Goal: Task Accomplishment & Management: Manage account settings

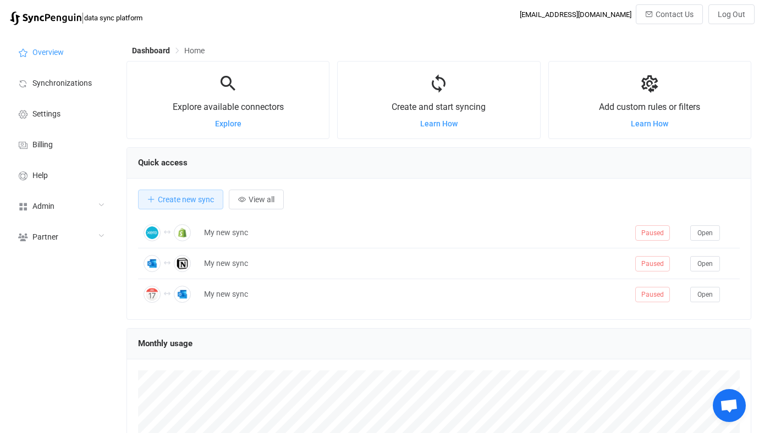
scroll to position [213, 625]
click at [38, 209] on span "Admin" at bounding box center [43, 206] width 22 height 9
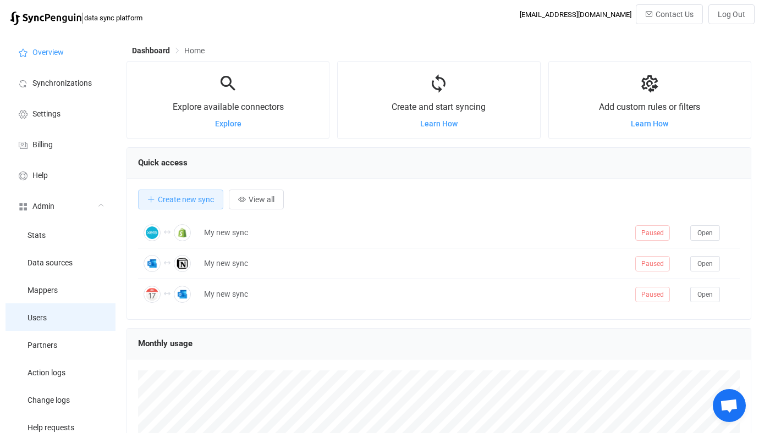
click at [45, 323] on li "Users" at bounding box center [60, 316] width 110 height 27
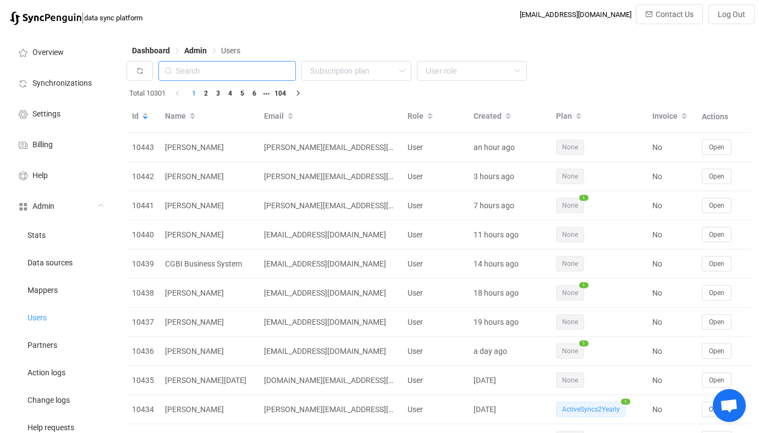
click at [249, 67] on input "text" at bounding box center [226, 71] width 137 height 20
type input "clarks"
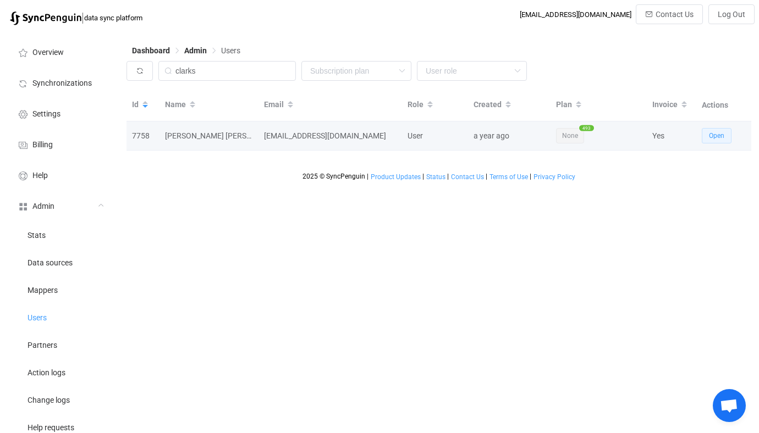
click at [717, 135] on span "Open" at bounding box center [716, 136] width 15 height 8
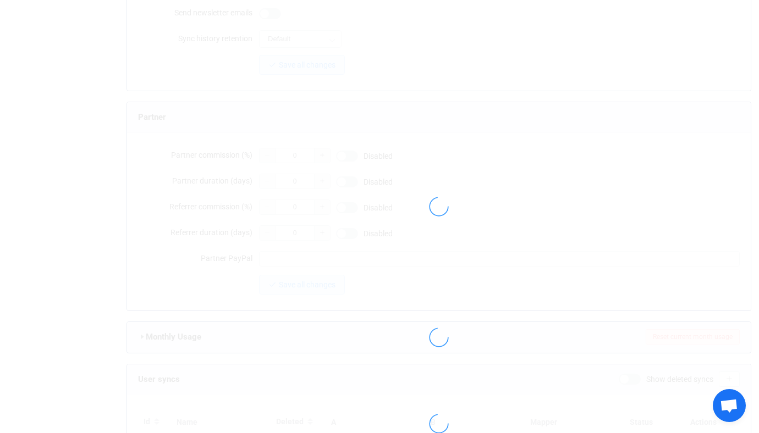
type input "it@clarksonevans.co.uk"
type input "Clarkson Evans IT"
type input "14"
type input "2025-10-31"
type input "525"
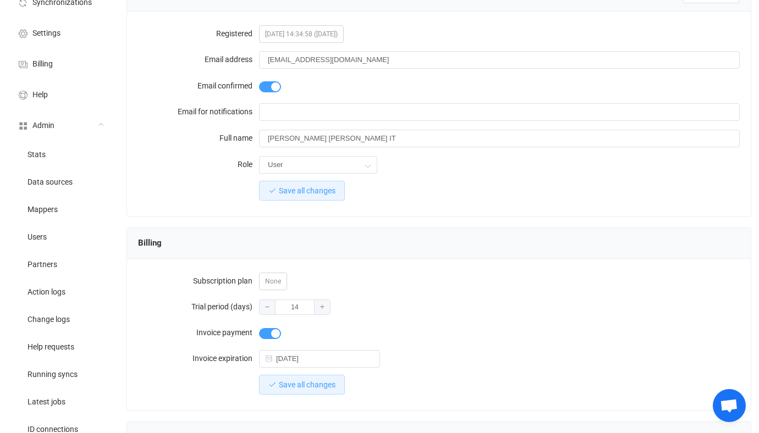
scroll to position [82, 0]
